Goal: Transaction & Acquisition: Obtain resource

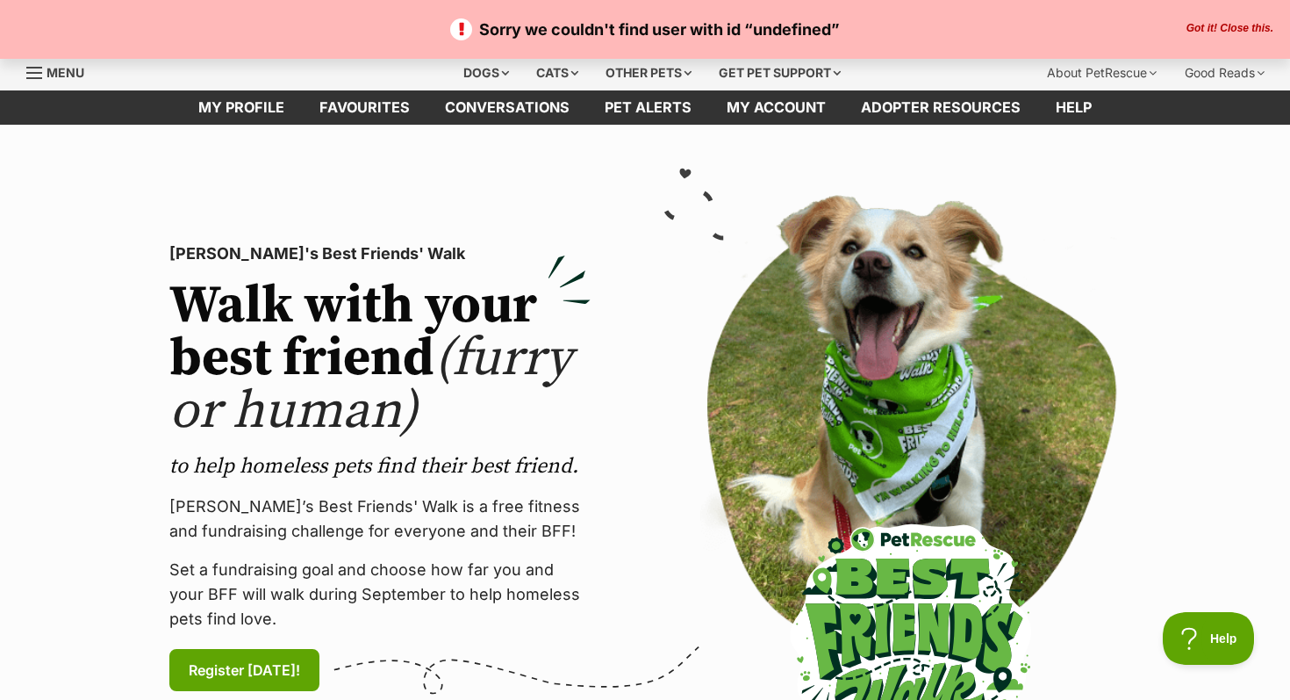
click at [1224, 26] on button "Got it! Close this." at bounding box center [1229, 29] width 97 height 14
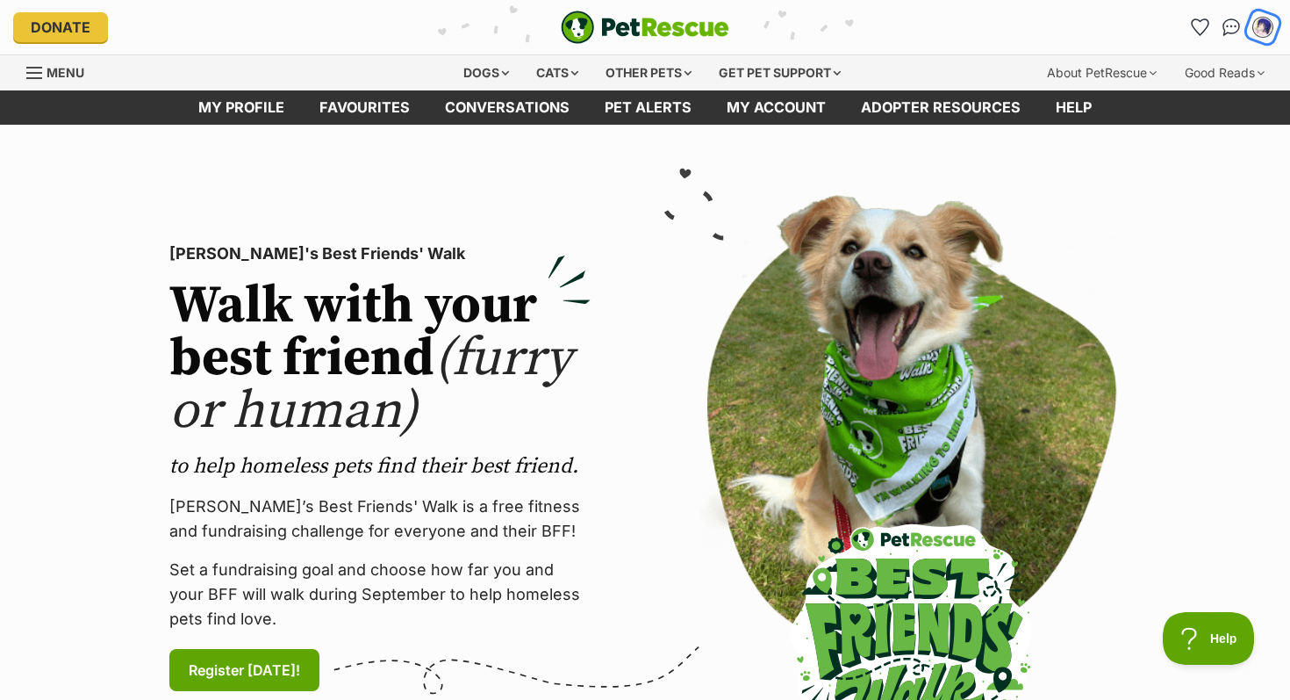
click at [1270, 31] on img "My account" at bounding box center [1263, 27] width 23 height 23
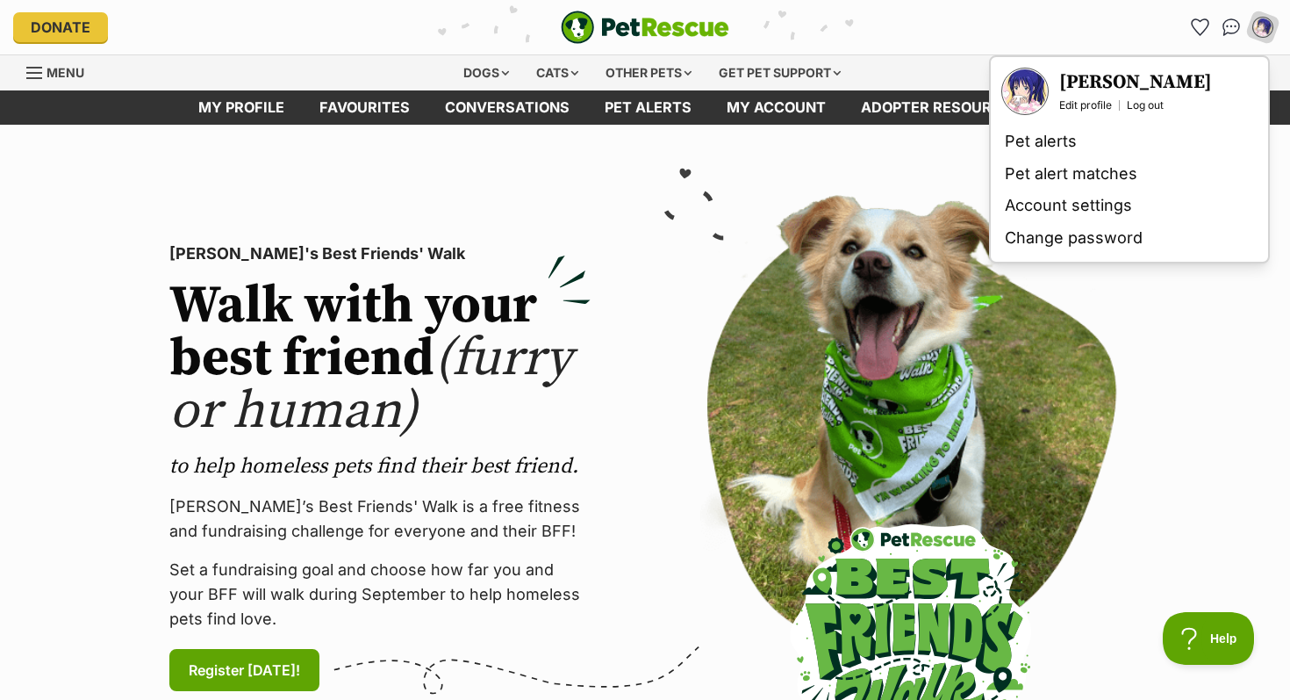
click at [832, 348] on img at bounding box center [910, 468] width 421 height 546
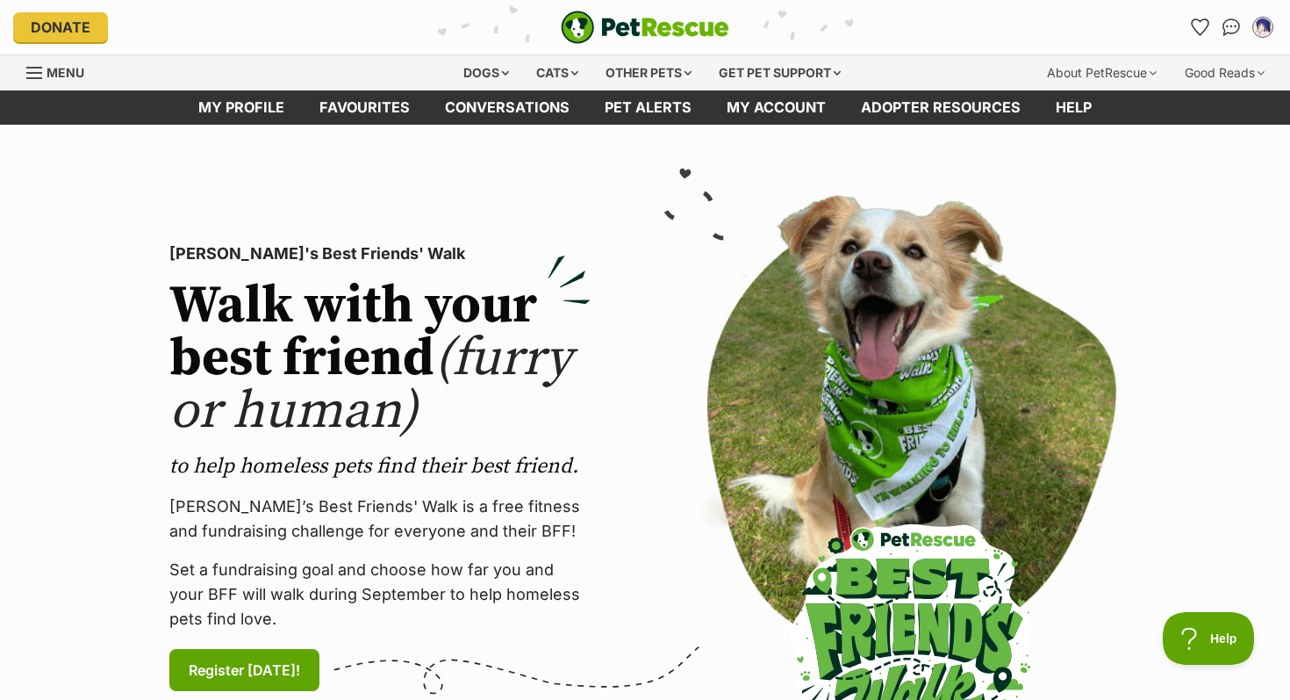
click at [31, 64] on link "Menu" at bounding box center [61, 71] width 70 height 32
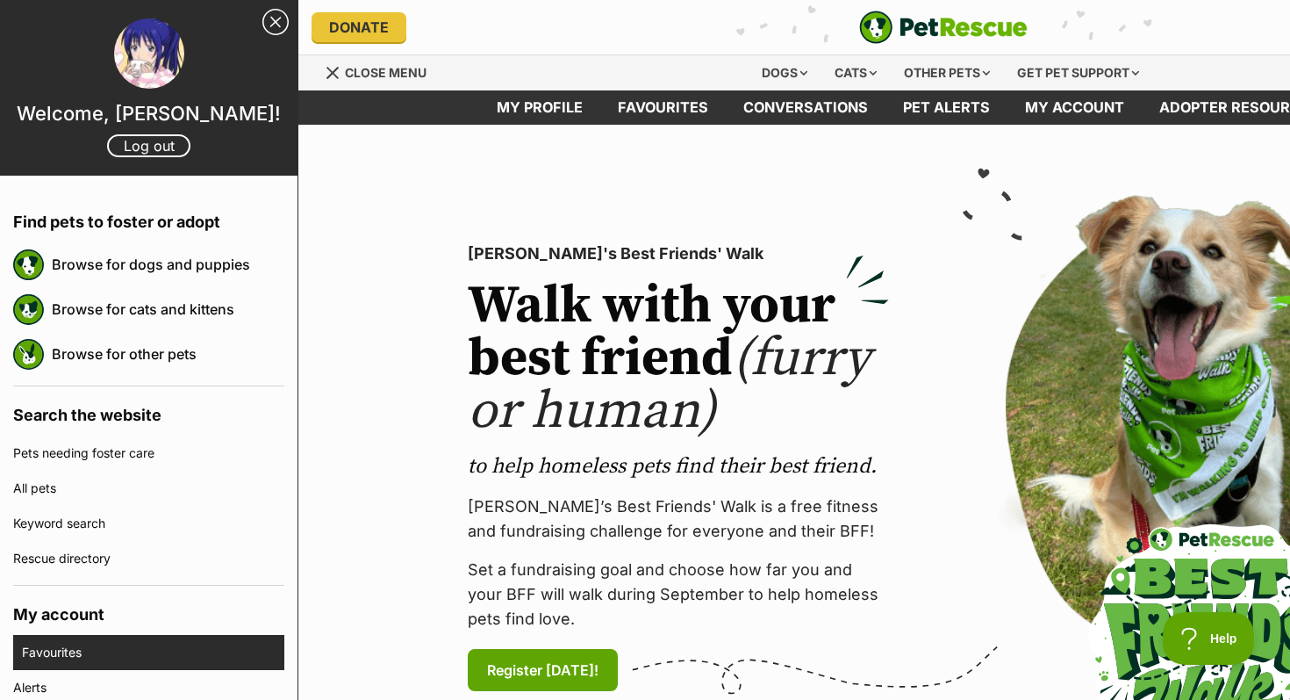
click at [84, 643] on link "Favourites" at bounding box center [153, 652] width 262 height 35
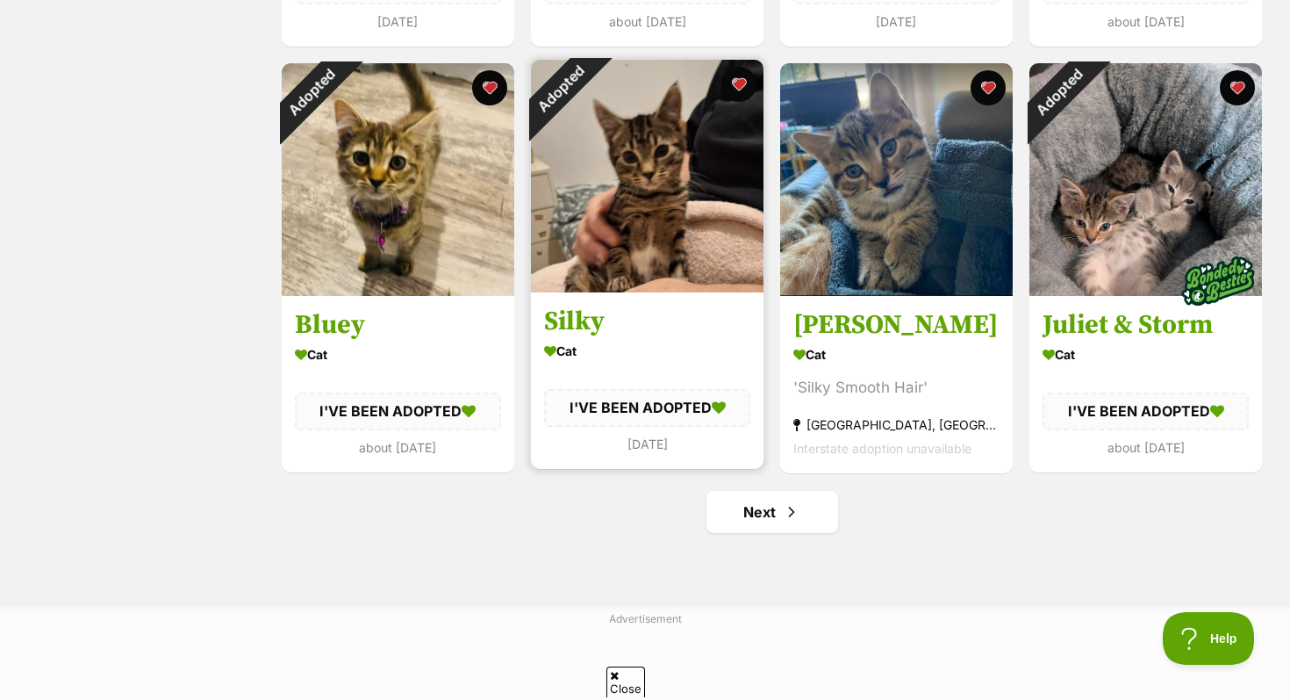
scroll to position [2012, 0]
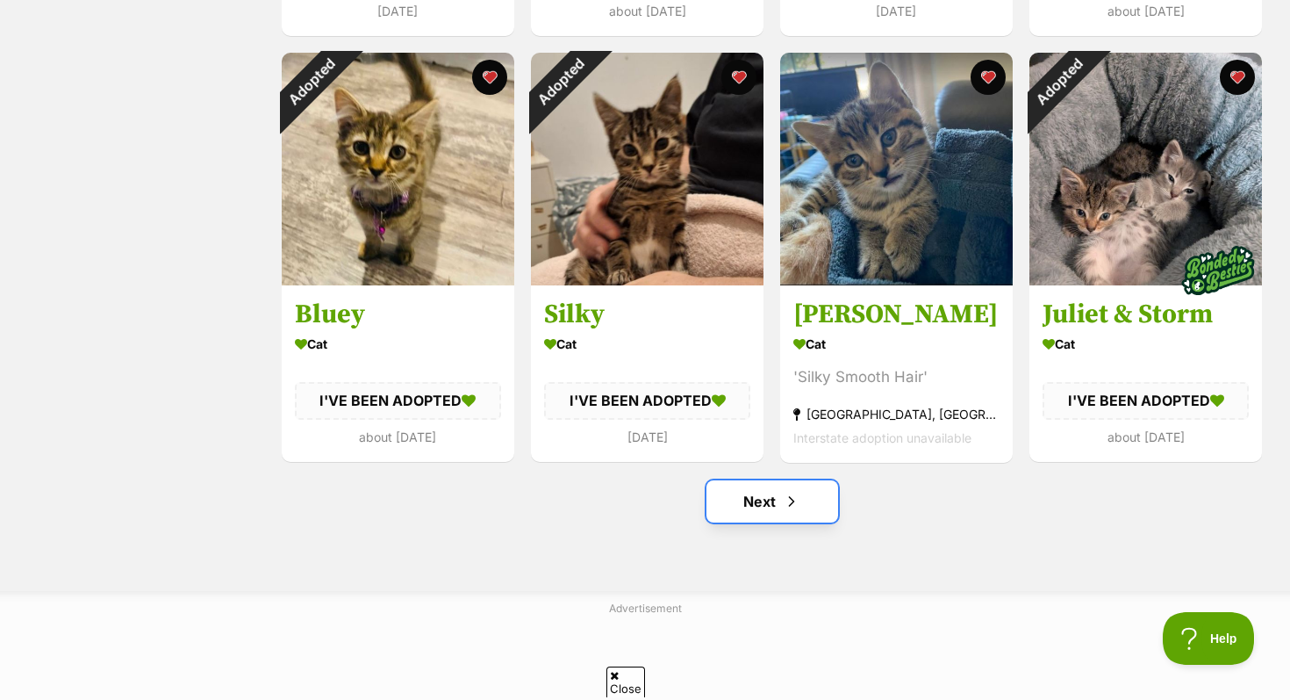
click at [779, 506] on link "Next" at bounding box center [773, 501] width 132 height 42
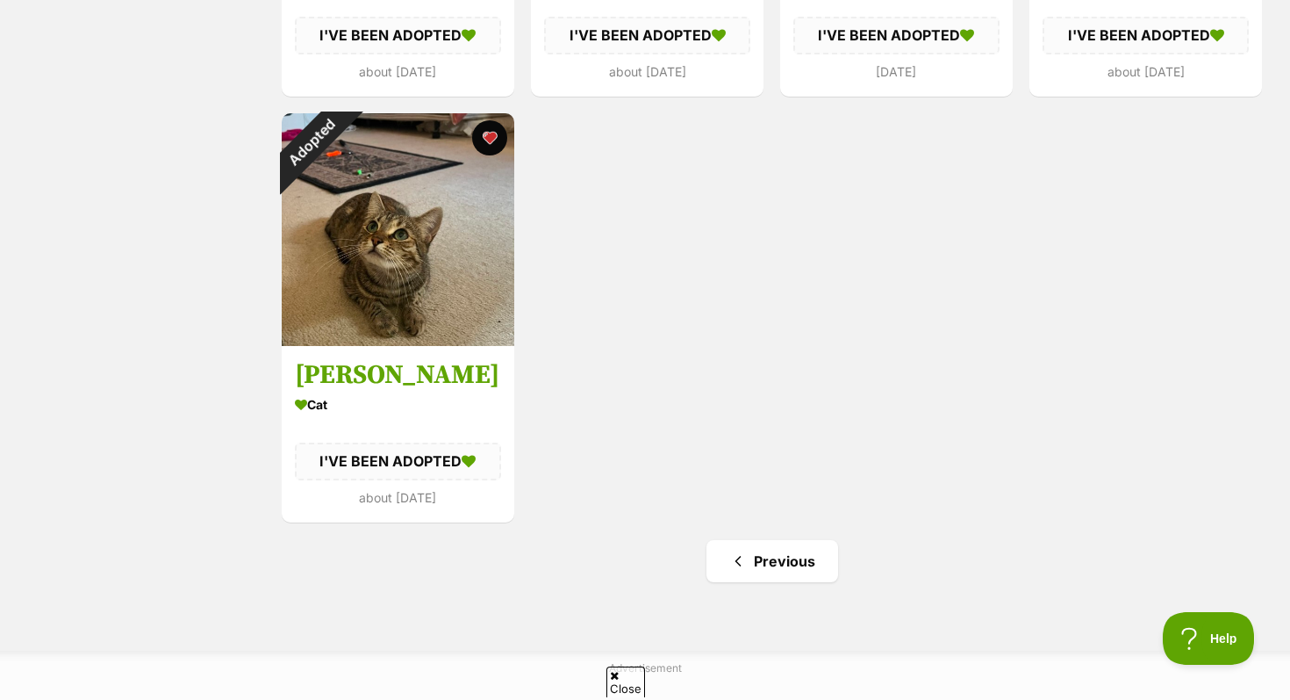
scroll to position [1530, 0]
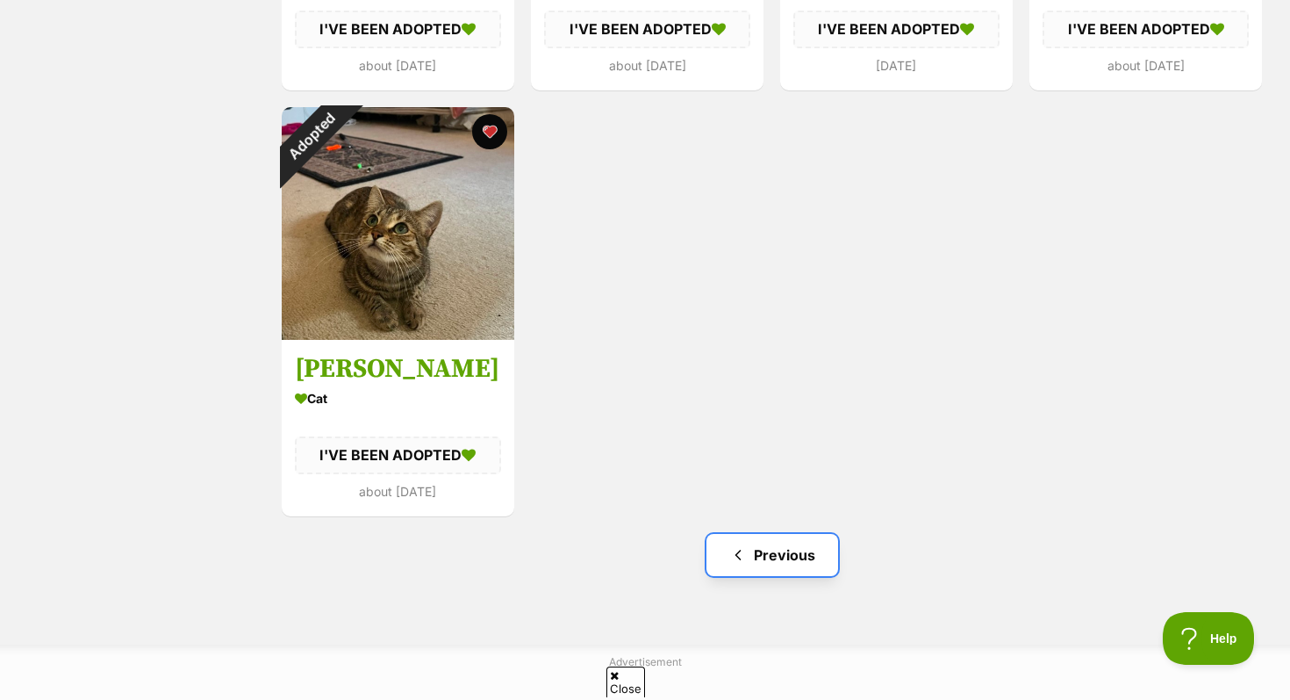
click at [777, 570] on link "Previous" at bounding box center [773, 555] width 132 height 42
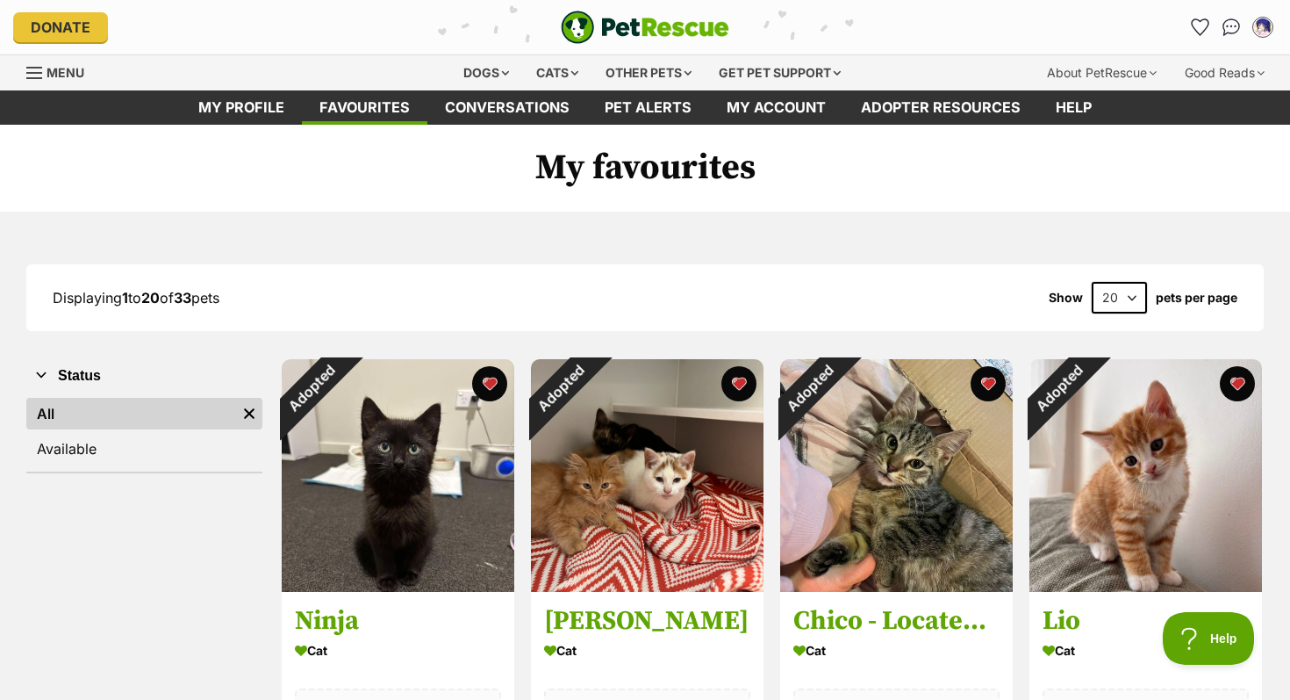
click at [162, 467] on ul "All Remove filter Available" at bounding box center [144, 432] width 236 height 77
click at [164, 451] on link "Available" at bounding box center [144, 449] width 236 height 32
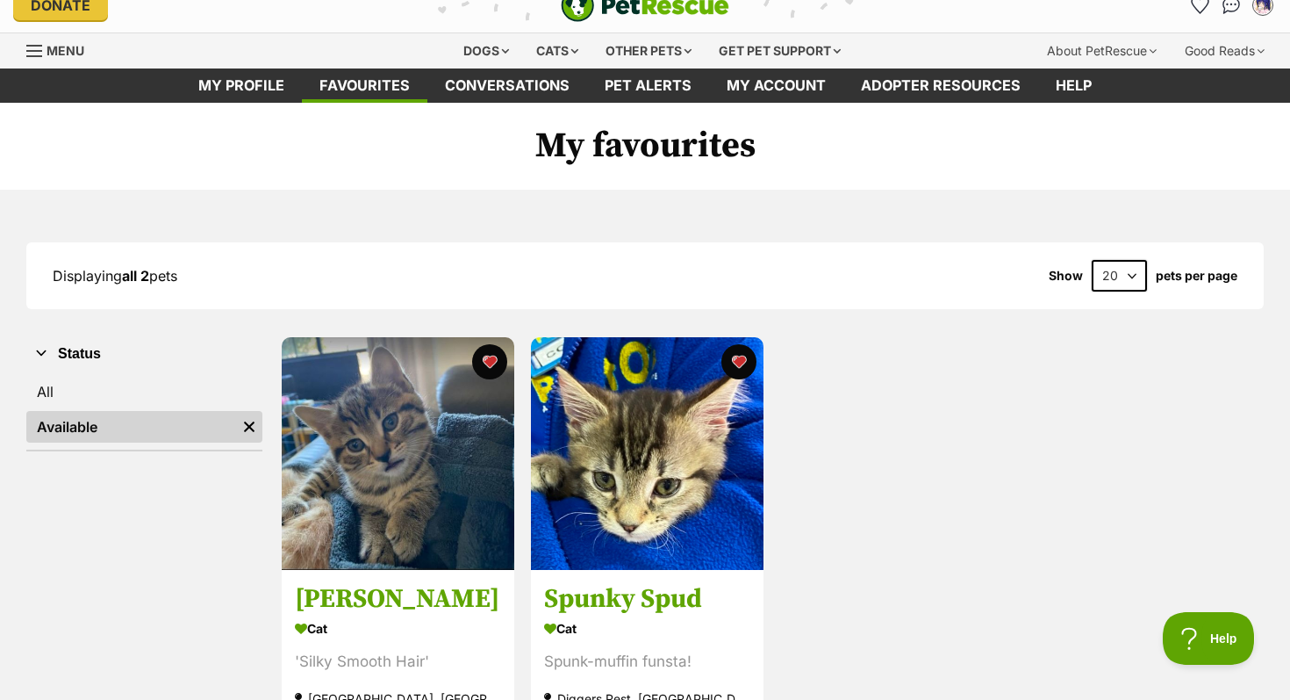
scroll to position [53, 0]
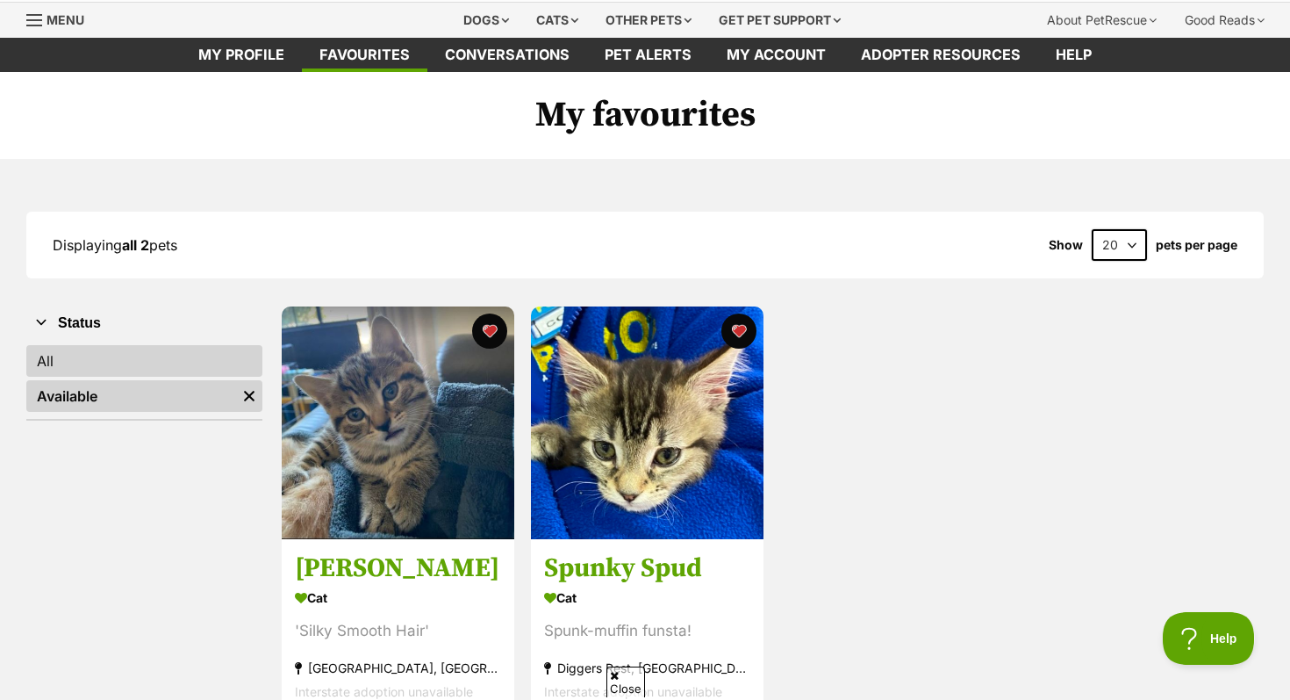
click at [208, 360] on link "All" at bounding box center [144, 361] width 236 height 32
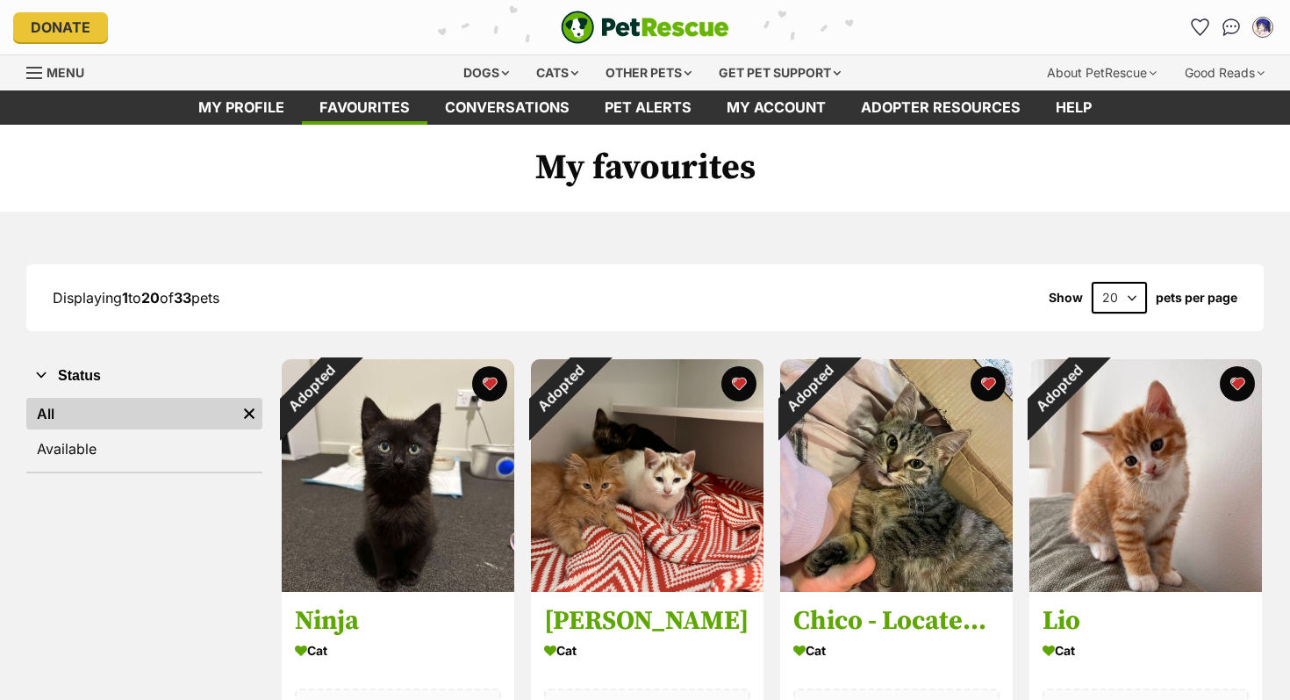
click at [62, 61] on link "Menu" at bounding box center [61, 71] width 70 height 32
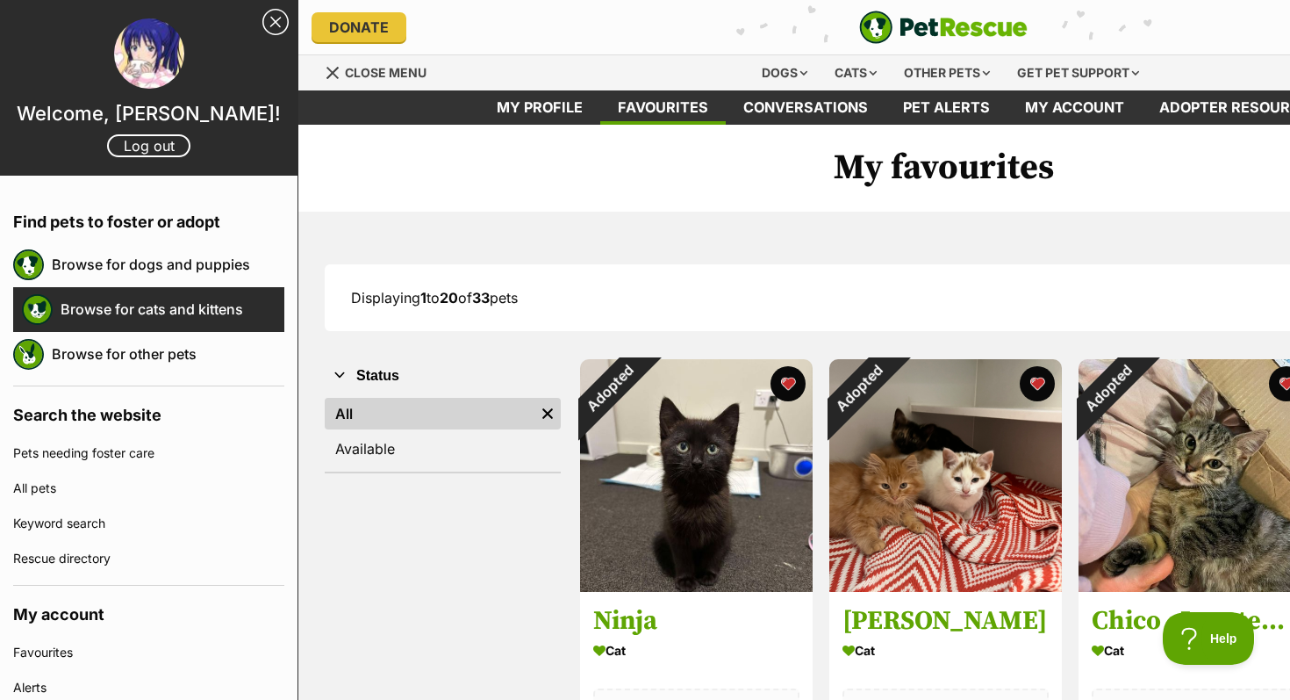
click at [198, 290] on div "Browse for cats and kittens" at bounding box center [148, 309] width 271 height 45
click at [170, 312] on link "Browse for cats and kittens" at bounding box center [173, 309] width 224 height 37
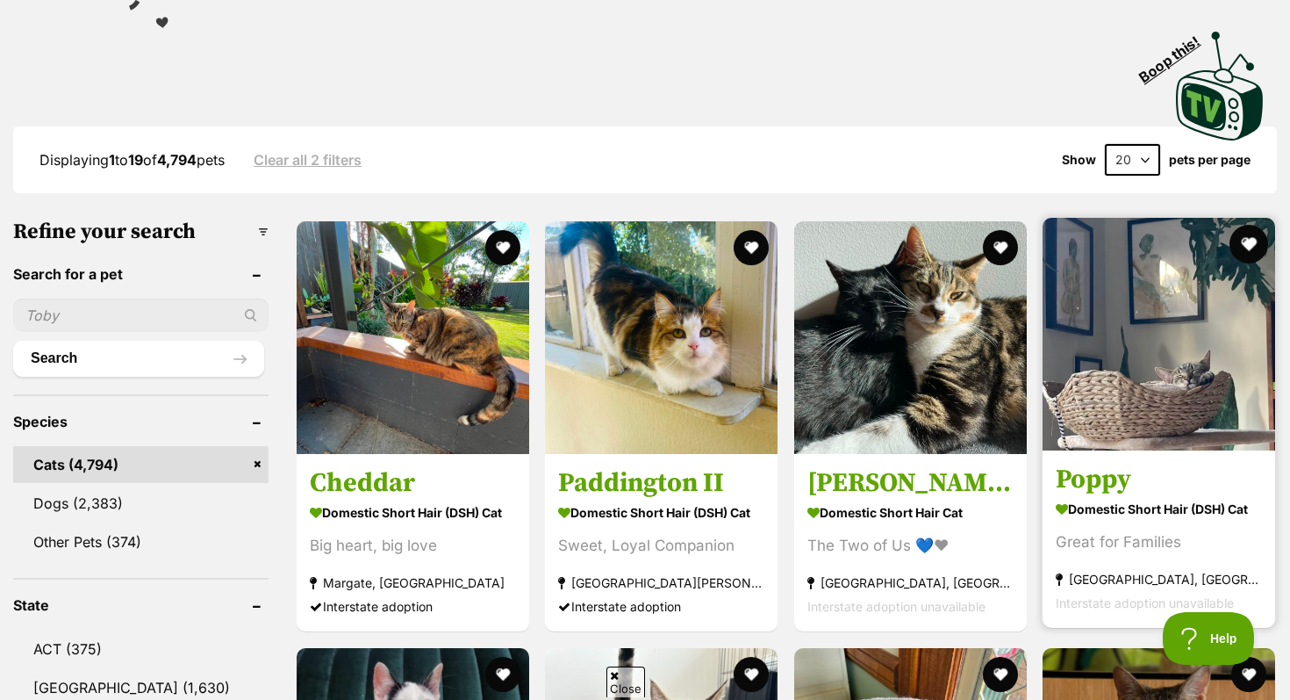
click at [1242, 240] on button "favourite" at bounding box center [1249, 244] width 39 height 39
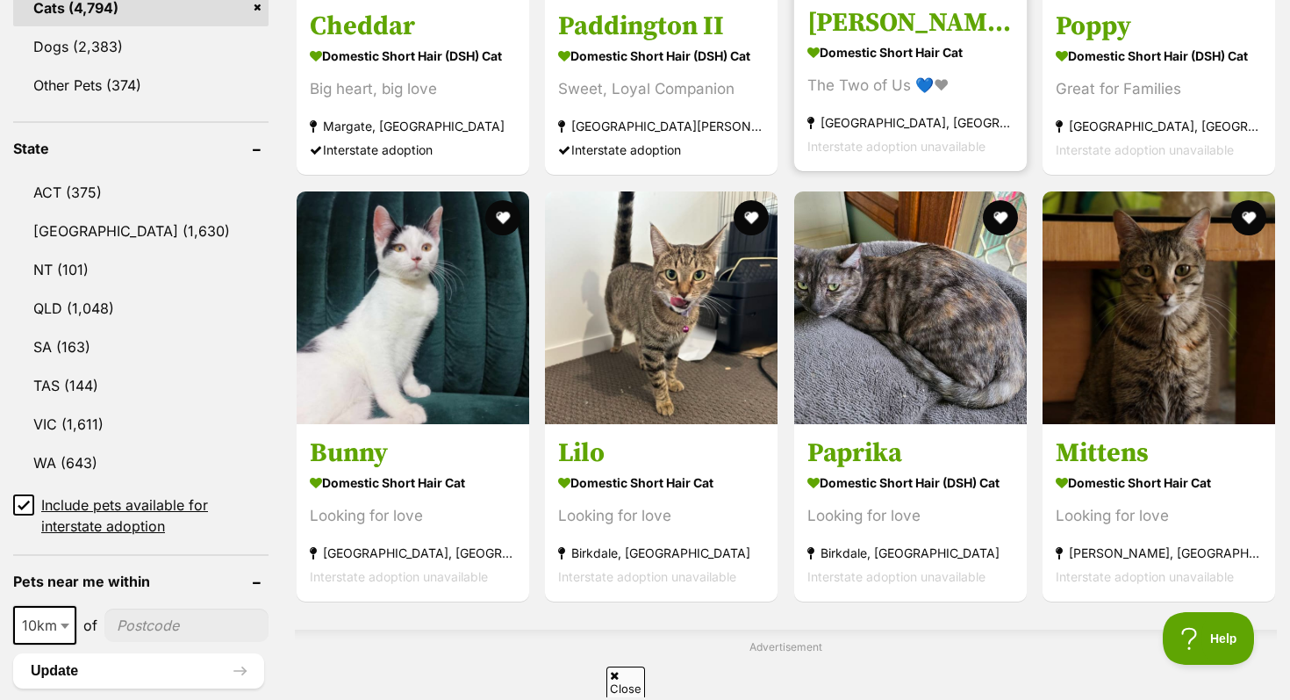
scroll to position [819, 0]
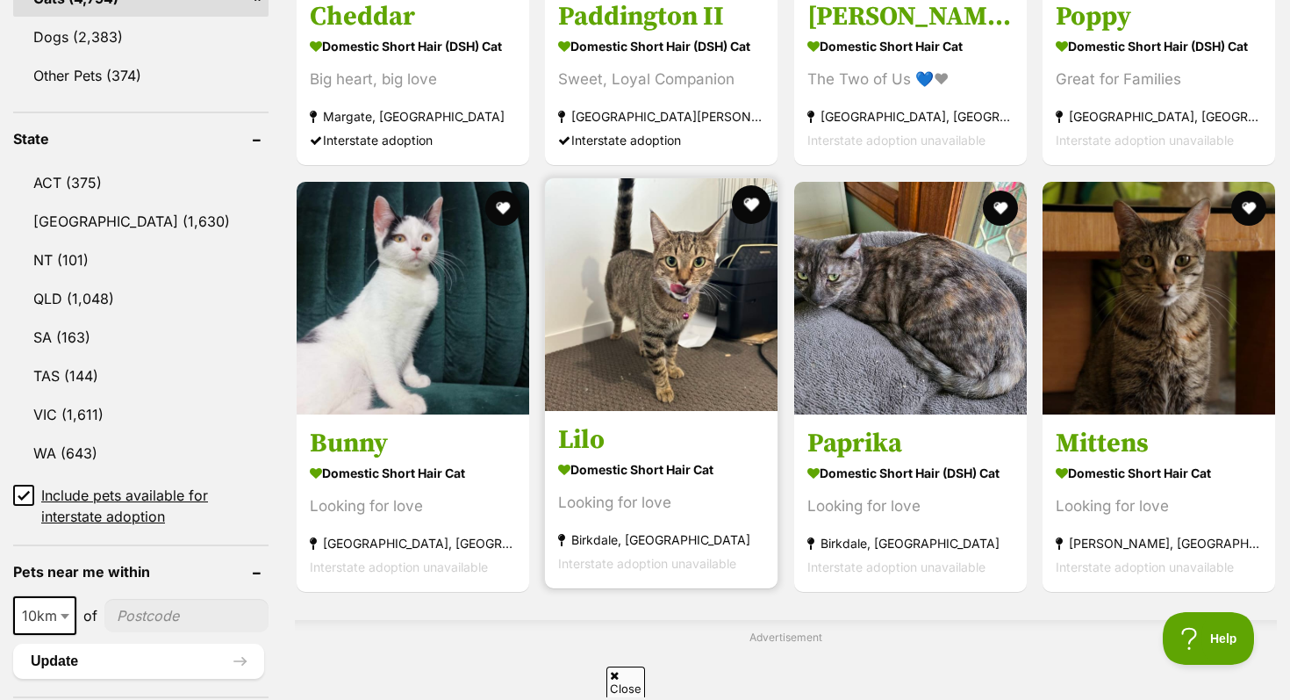
click at [739, 214] on button "favourite" at bounding box center [751, 204] width 39 height 39
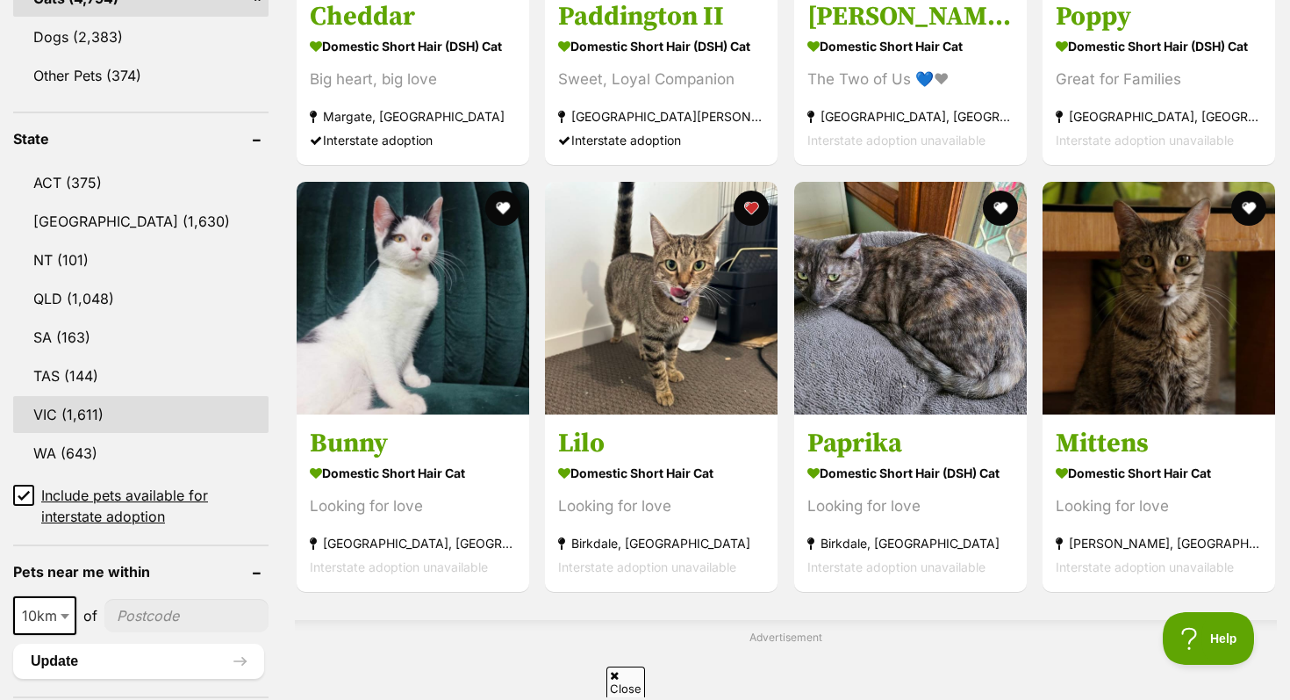
click at [140, 401] on link "VIC (1,611)" at bounding box center [140, 414] width 255 height 37
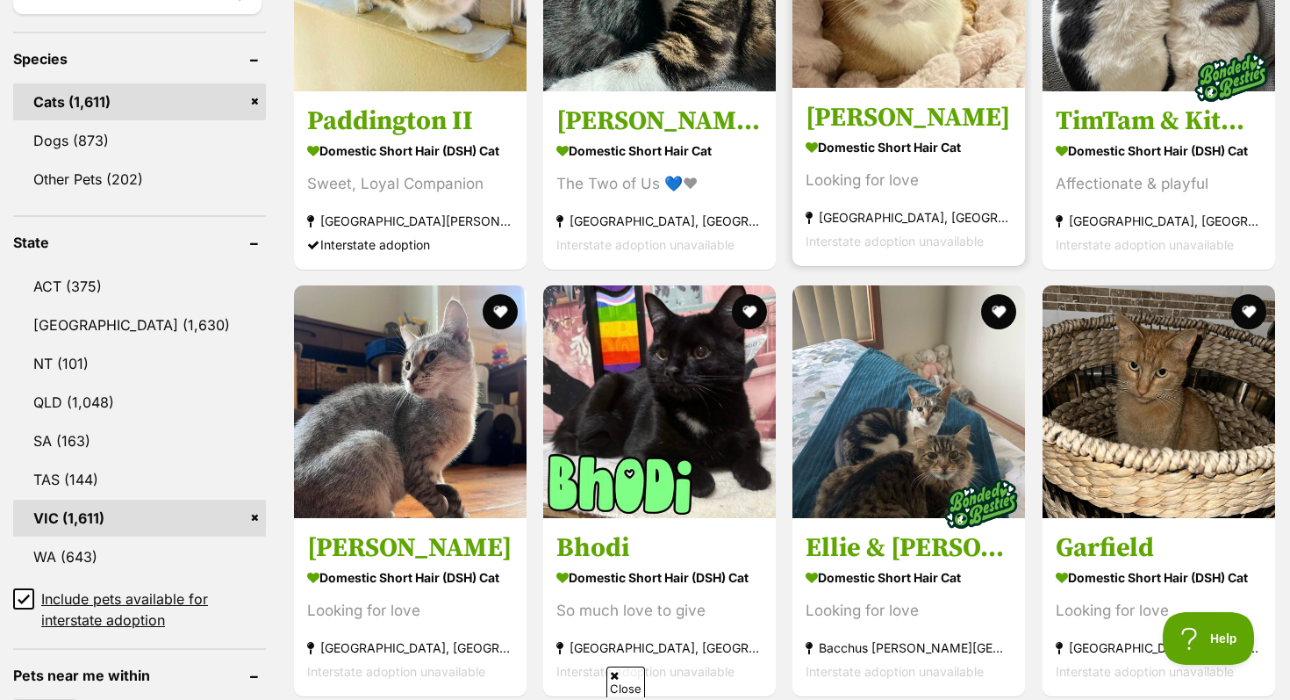
scroll to position [716, 0]
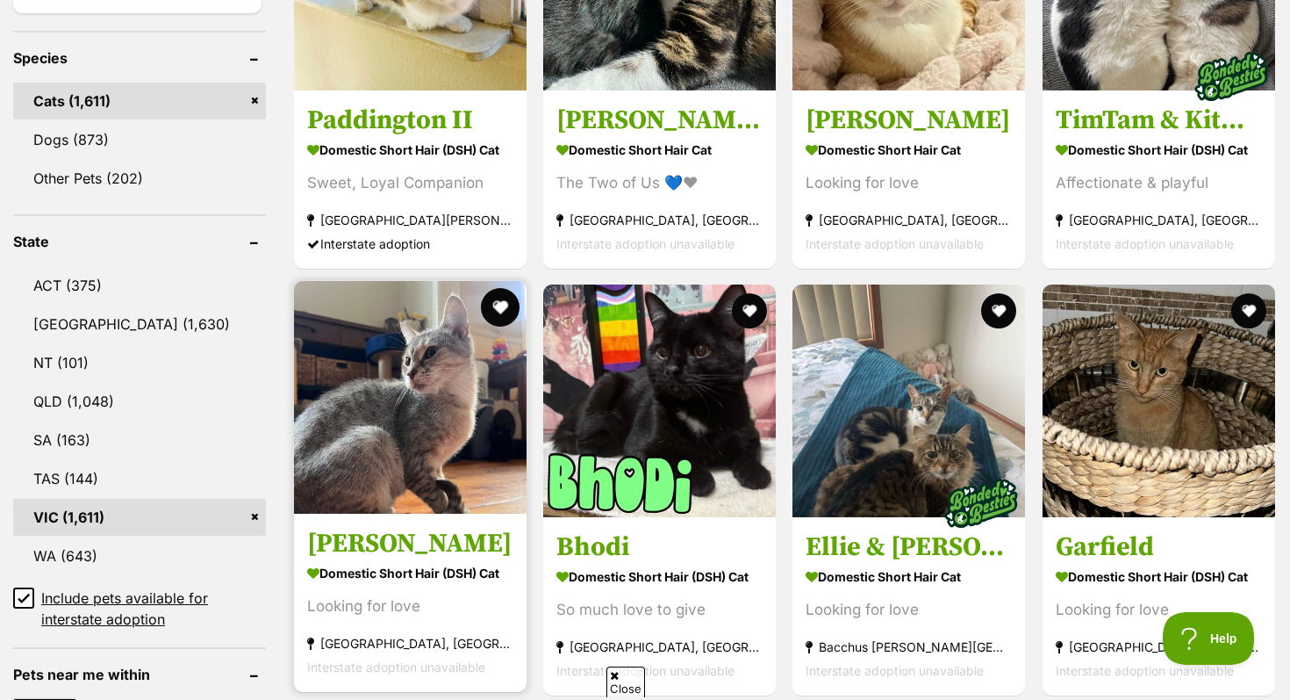
click at [498, 302] on button "favourite" at bounding box center [500, 307] width 39 height 39
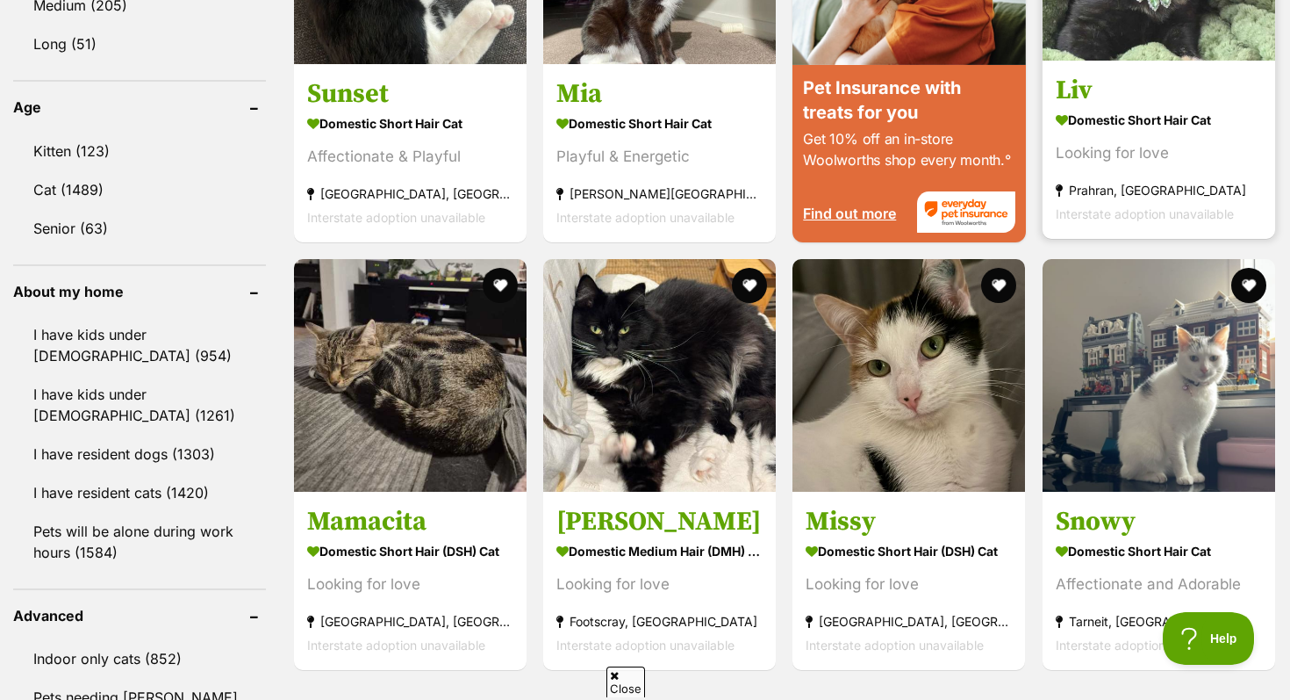
scroll to position [1770, 0]
